Goal: Information Seeking & Learning: Learn about a topic

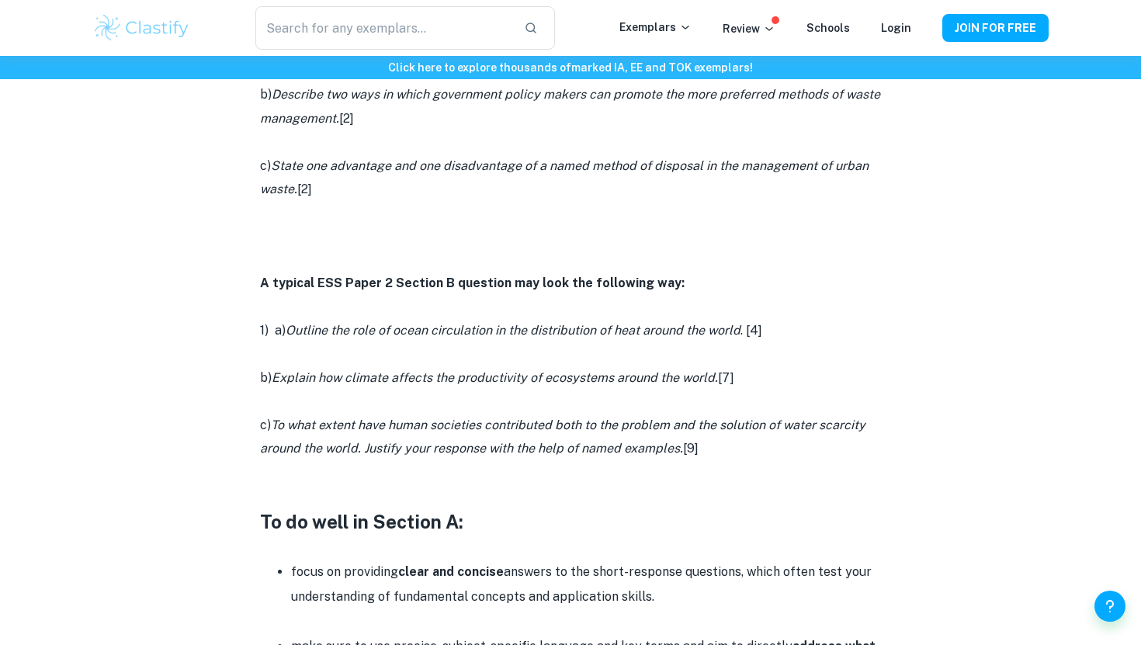
scroll to position [1125, 0]
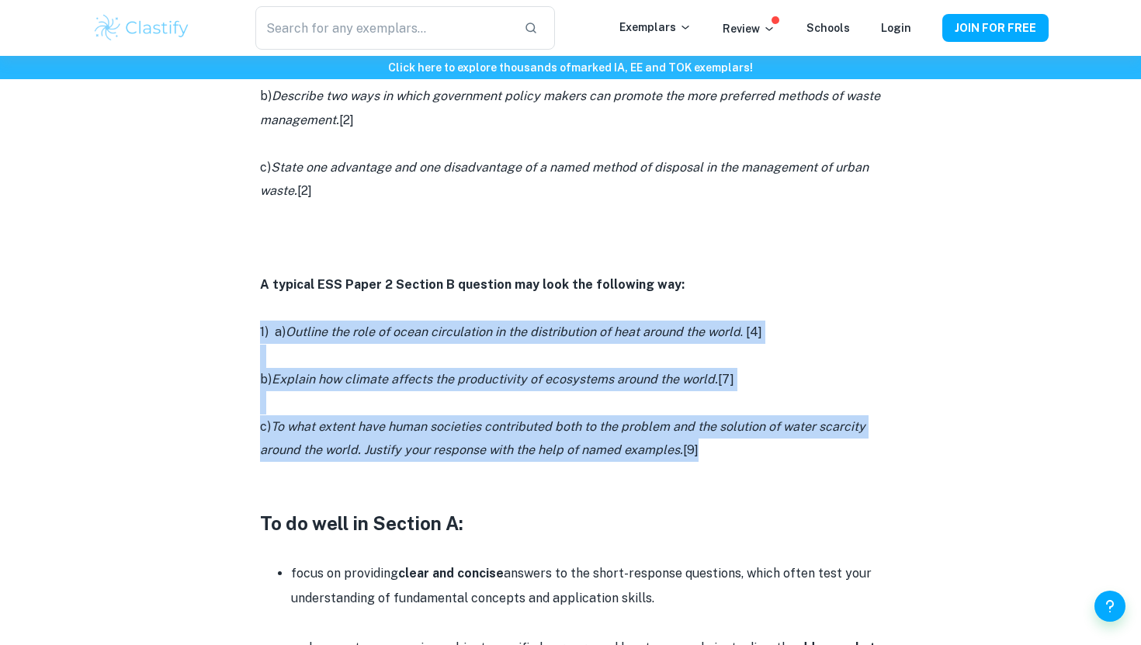
drag, startPoint x: 716, startPoint y: 459, endPoint x: 253, endPoint y: 321, distance: 482.7
click at [253, 321] on div "IB ESS Paper 2 [2026 updated] By Wojtek • [DATE] Get feedback on your ESS IA Ma…" at bounding box center [570, 279] width 956 height 2571
copy div "1) a) Outline the role of ocean circulation in the distribution of heat around …"
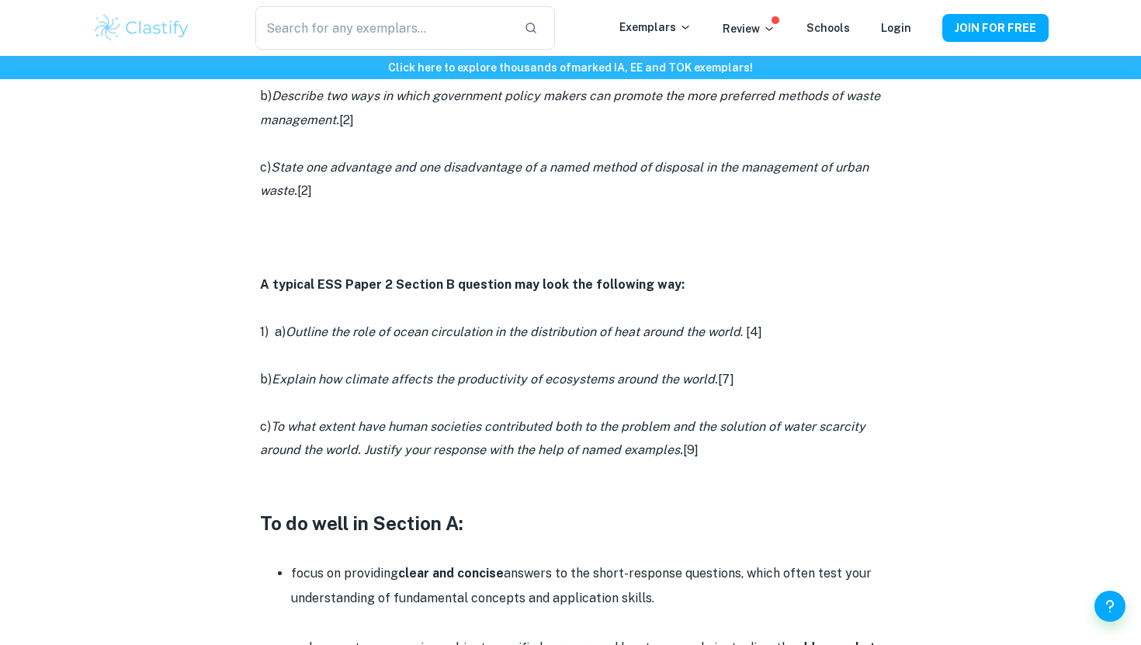
click at [761, 310] on p at bounding box center [570, 308] width 621 height 23
click at [654, 428] on icon "To what extent have human societies contributed both to the problem and the sol…" at bounding box center [562, 438] width 605 height 38
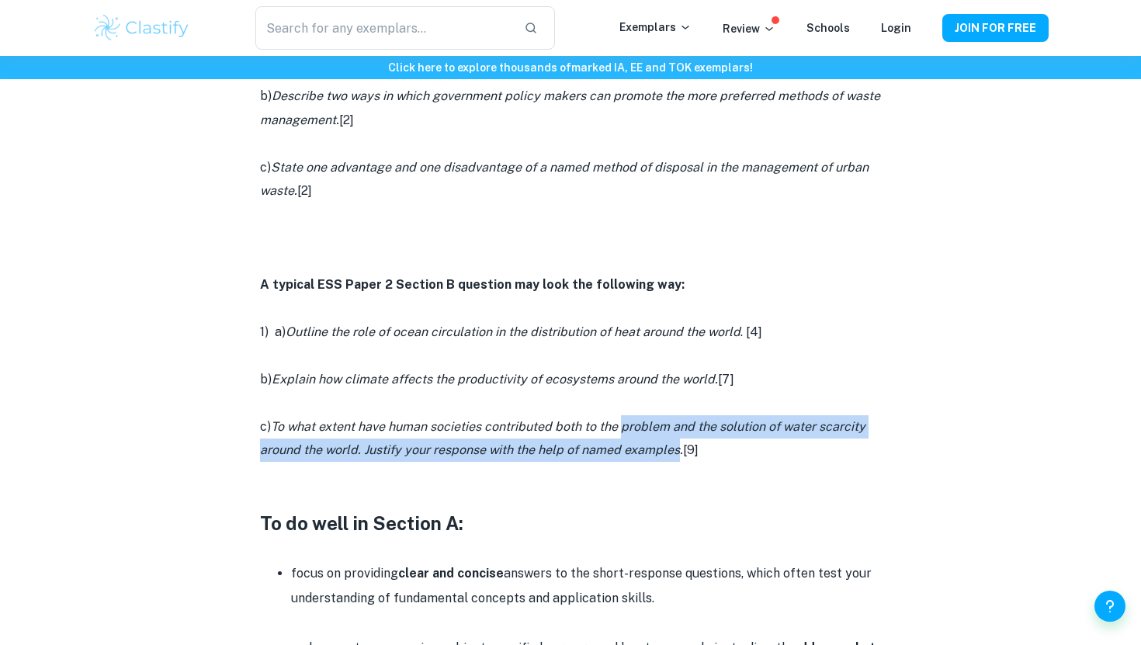
drag, startPoint x: 654, startPoint y: 428, endPoint x: 666, endPoint y: 438, distance: 15.4
click at [664, 438] on p "c) To what extent have human societies contributed both to the problem and the …" at bounding box center [570, 438] width 621 height 47
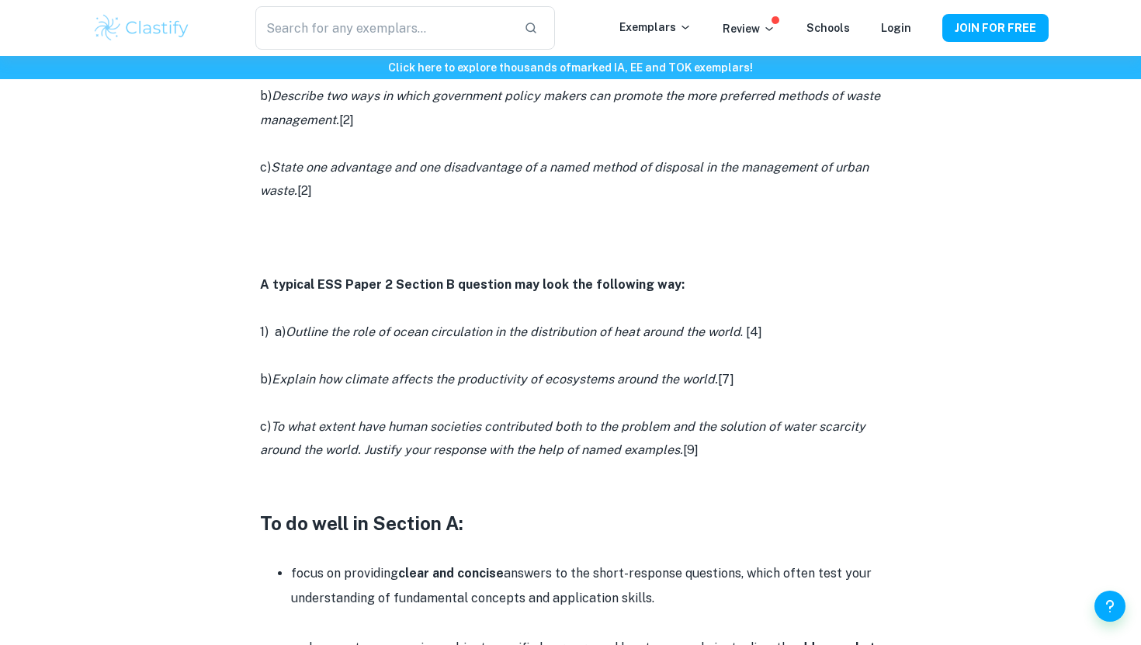
click at [719, 449] on p "c) To what extent have human societies contributed both to the problem and the …" at bounding box center [570, 438] width 621 height 47
click at [608, 251] on p at bounding box center [570, 261] width 621 height 23
